Goal: Information Seeking & Learning: Find specific page/section

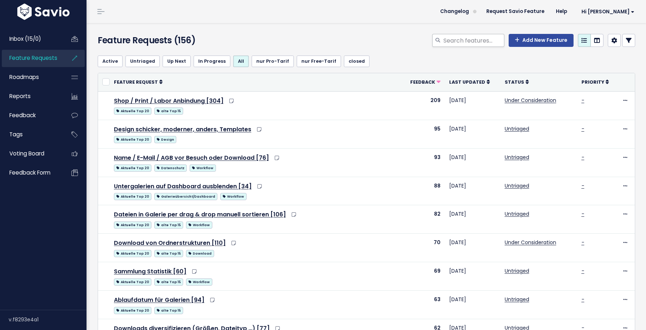
click at [443, 39] on div at bounding box center [437, 40] width 11 height 13
click at [454, 40] on input "search" at bounding box center [473, 40] width 62 height 13
type input "suche"
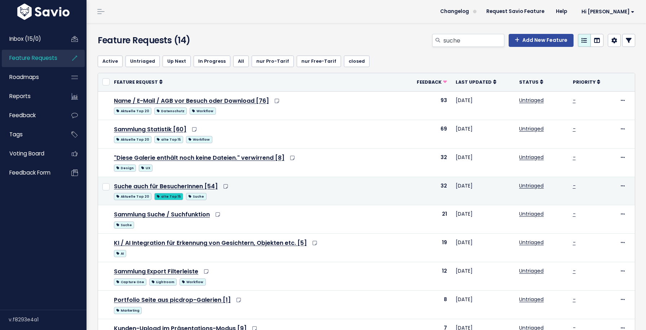
click at [178, 191] on link "alte Top 15" at bounding box center [168, 195] width 29 height 9
click at [191, 186] on link "Suche auch für BesucherInnen [54]" at bounding box center [166, 186] width 104 height 8
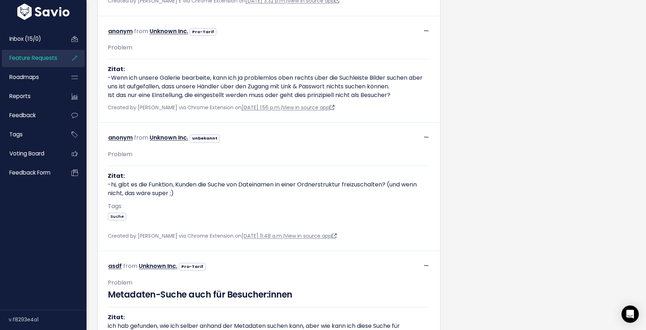
scroll to position [2801, 0]
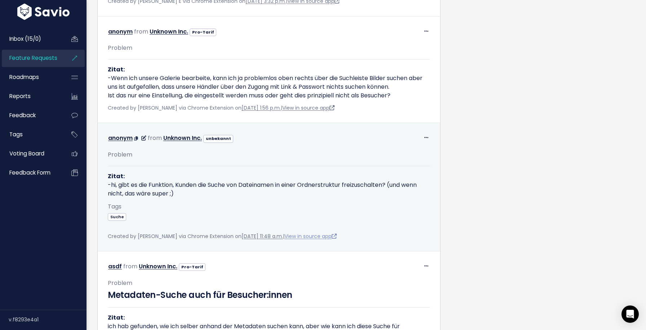
click at [316, 232] on link "View in source app" at bounding box center [310, 235] width 52 height 7
